Goal: Task Accomplishment & Management: Complete application form

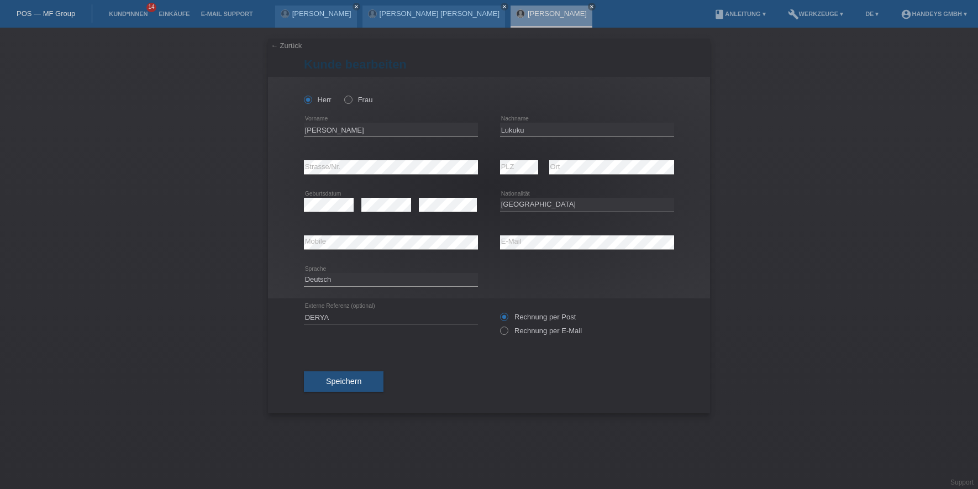
select select "CH"
click at [131, 14] on link "Kund*innen" at bounding box center [128, 13] width 50 height 7
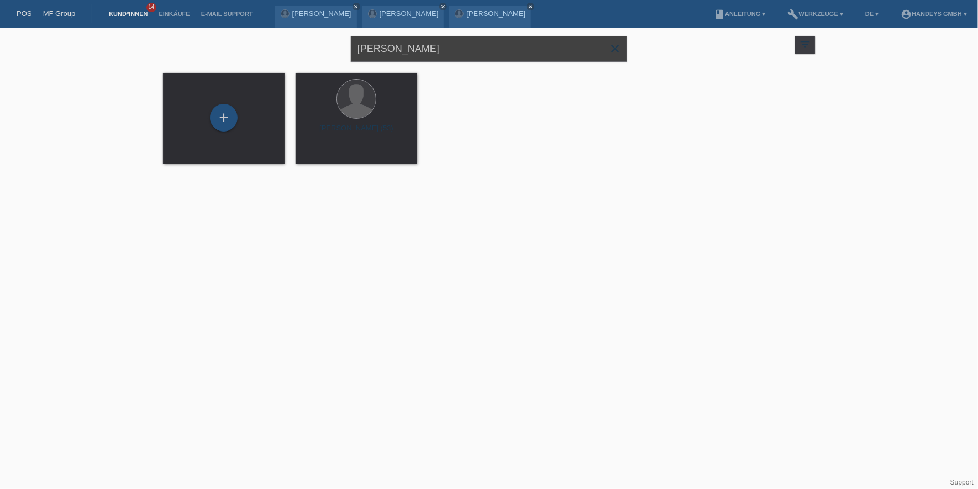
drag, startPoint x: 401, startPoint y: 50, endPoint x: 294, endPoint y: 41, distance: 106.4
click at [296, 39] on div "celestin close filter_list view_module Alle Kund*innen anzeigen star Markierte …" at bounding box center [488, 48] width 663 height 40
type input "ISMAILI RIDVAN"
click at [222, 122] on div "+" at bounding box center [224, 118] width 28 height 28
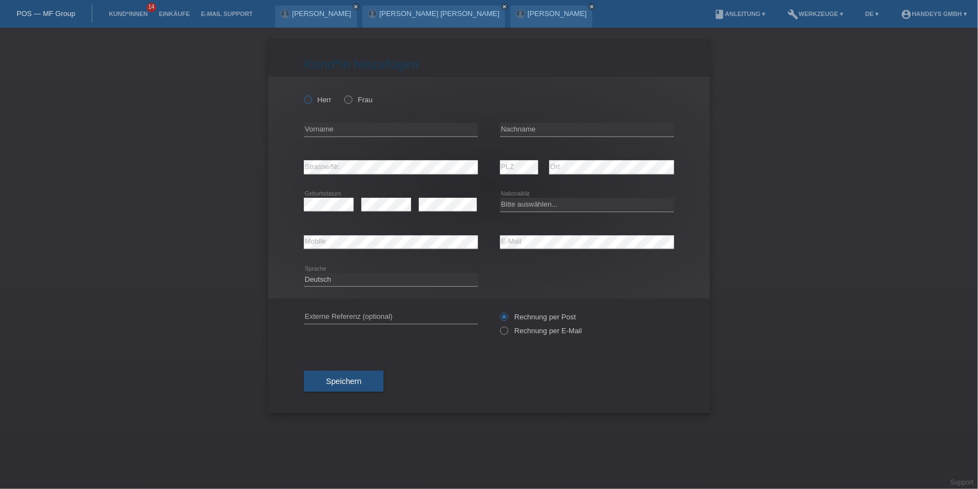
click at [302, 94] on icon at bounding box center [302, 94] width 0 height 0
click at [309, 97] on input "Herr" at bounding box center [307, 99] width 7 height 7
radio input "true"
click at [324, 128] on input "text" at bounding box center [391, 130] width 174 height 14
type input "Ridvan"
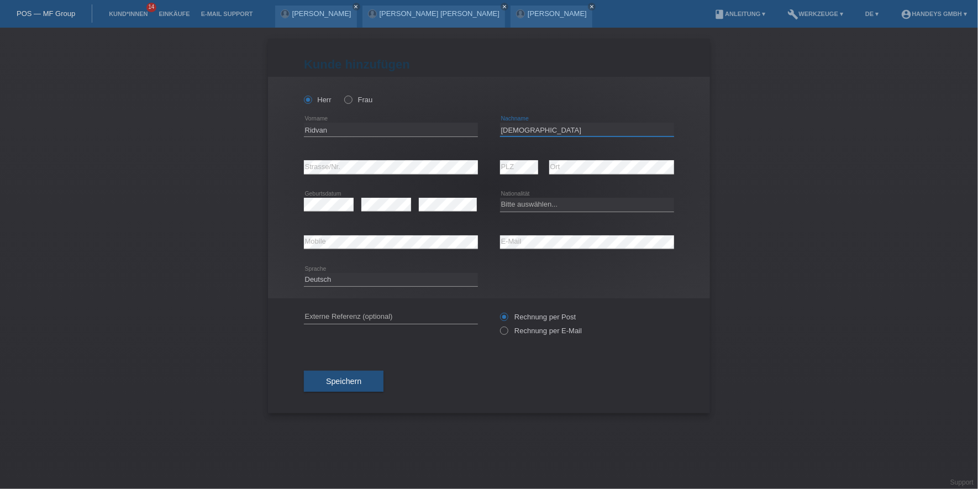
type input "Ismaili"
select select "CH"
click at [135, 12] on link "Kund*innen" at bounding box center [128, 13] width 50 height 7
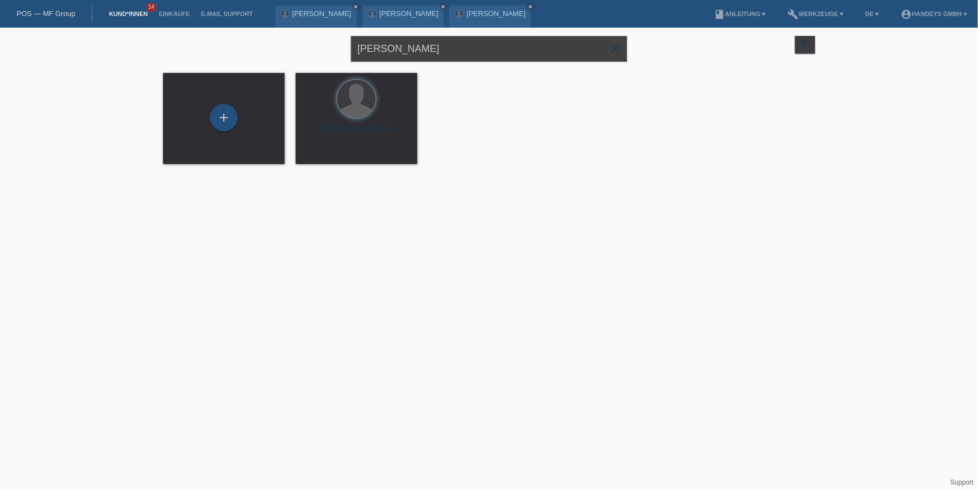
drag, startPoint x: 435, startPoint y: 49, endPoint x: 15, endPoint y: 69, distance: 419.7
click at [36, 61] on div "ISMAILI RIDVAN close filter_list view_module Alle Kund*innen anzeigen star Mark…" at bounding box center [489, 103] width 978 height 150
type input "halim"
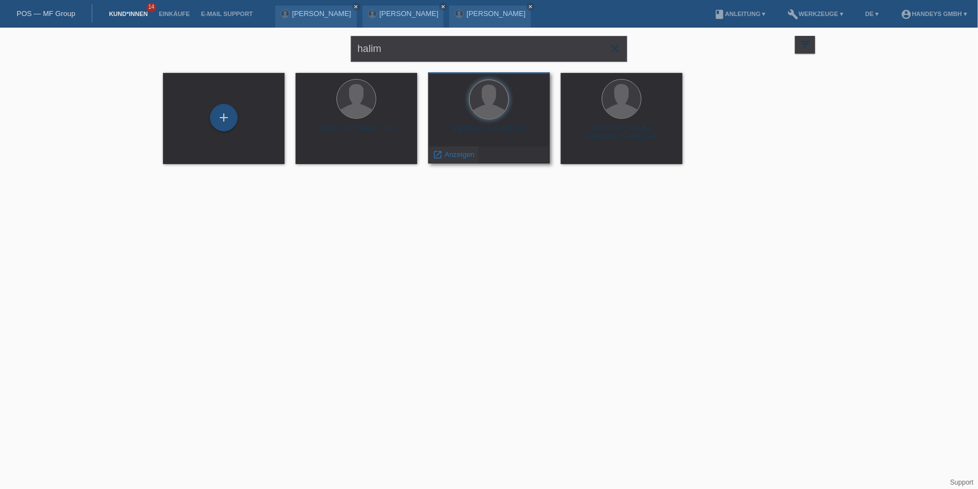
click at [447, 156] on span "Anzeigen" at bounding box center [460, 154] width 30 height 8
